Goal: Find specific page/section: Find specific page/section

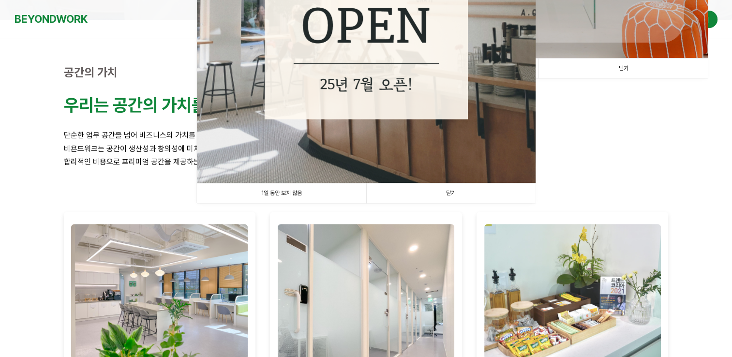
scroll to position [281, 0]
click at [454, 194] on link "닫기" at bounding box center [450, 193] width 169 height 20
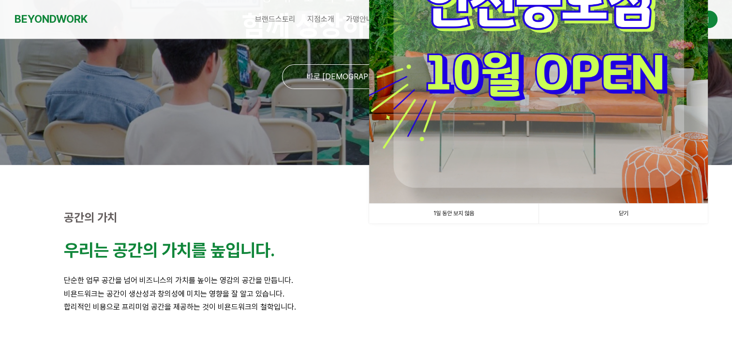
scroll to position [39, 0]
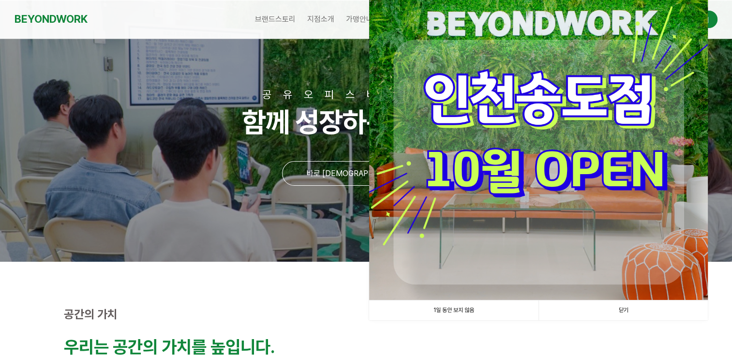
click at [625, 315] on link "닫기" at bounding box center [623, 311] width 169 height 20
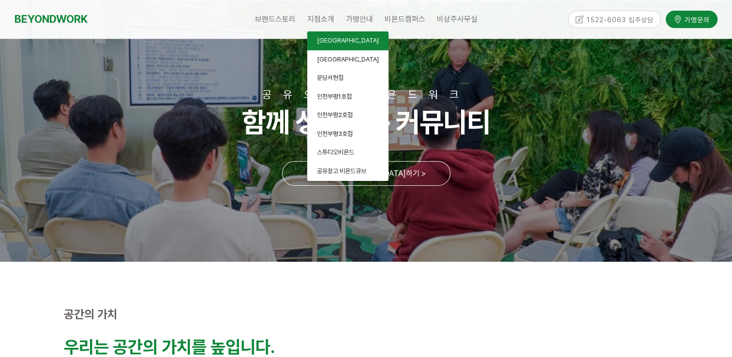
click at [331, 38] on span "[GEOGRAPHIC_DATA]" at bounding box center [348, 40] width 62 height 7
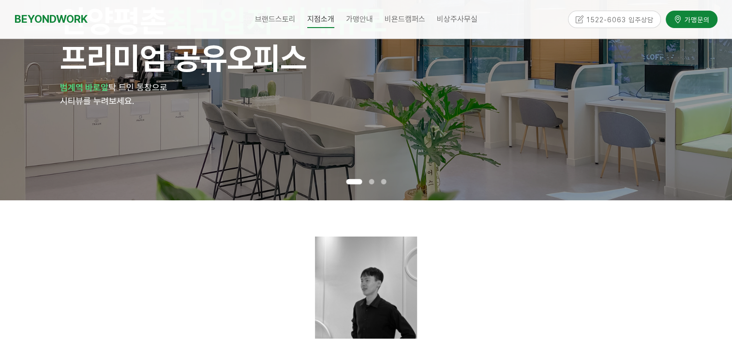
scroll to position [97, 0]
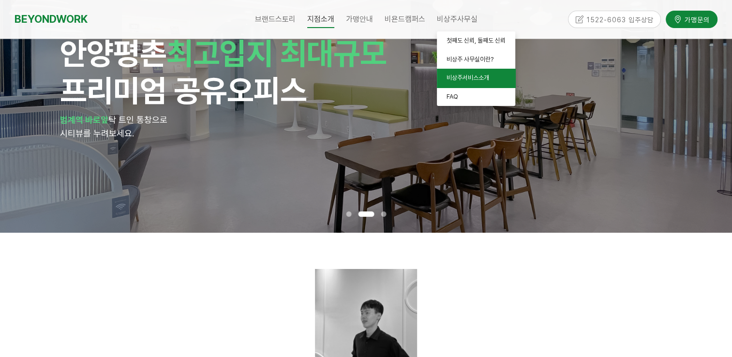
click at [453, 77] on span "비상주서비스소개" at bounding box center [468, 77] width 43 height 7
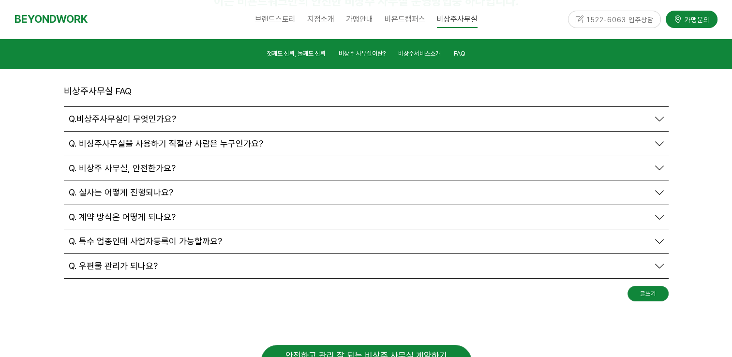
scroll to position [3507, 0]
